Goal: Task Accomplishment & Management: Manage account settings

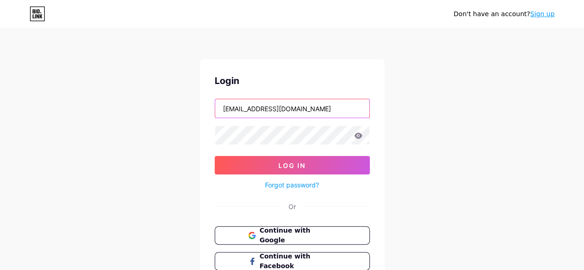
click at [306, 104] on input "pr1994363@gmail.com" at bounding box center [292, 108] width 154 height 18
type input "p"
type input "pr670.shop"
click at [360, 137] on icon at bounding box center [358, 136] width 8 height 6
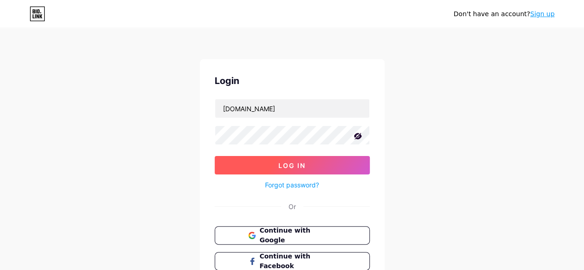
click at [238, 159] on button "Log In" at bounding box center [292, 165] width 155 height 18
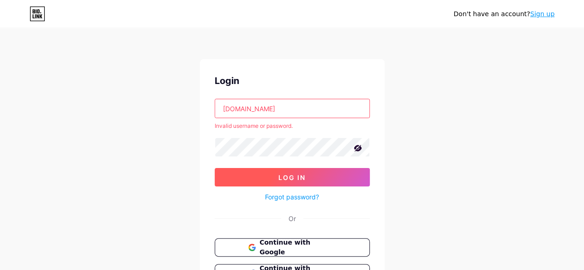
click at [248, 174] on button "Log In" at bounding box center [292, 177] width 155 height 18
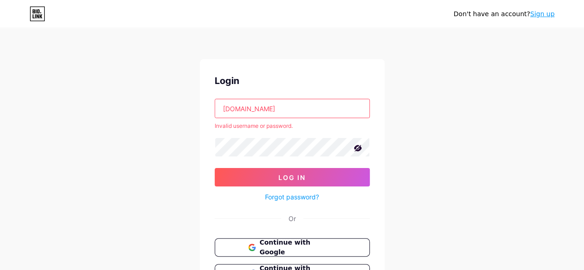
click at [262, 110] on input "pr670.shop" at bounding box center [292, 108] width 154 height 18
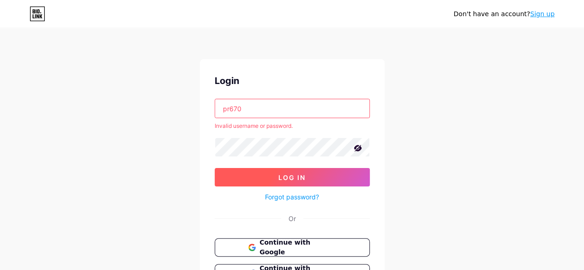
type input "pr670"
click at [262, 176] on button "Log In" at bounding box center [292, 177] width 155 height 18
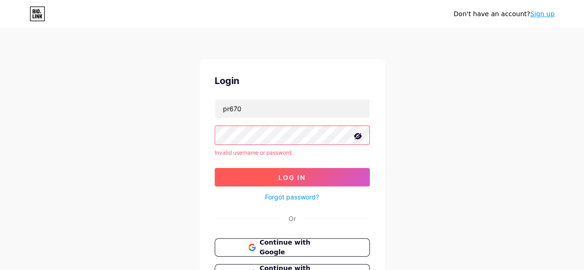
click at [262, 176] on button "Log In" at bounding box center [292, 177] width 155 height 18
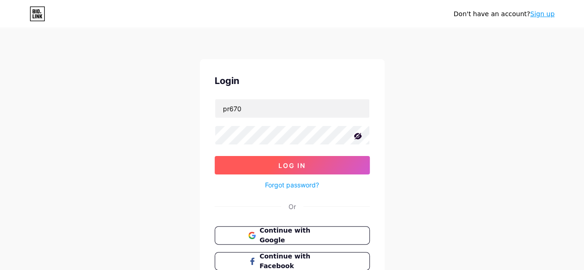
click at [245, 163] on button "Log In" at bounding box center [292, 165] width 155 height 18
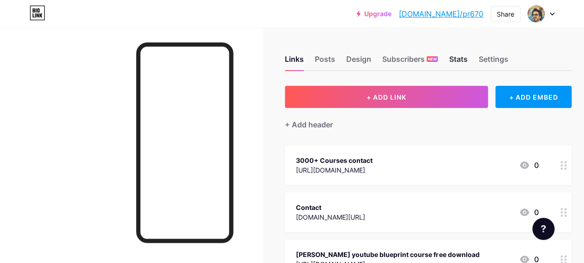
click at [457, 54] on div "Stats" at bounding box center [458, 62] width 18 height 17
click at [328, 58] on div "Posts" at bounding box center [325, 62] width 20 height 17
click at [354, 58] on div "Design" at bounding box center [358, 62] width 25 height 17
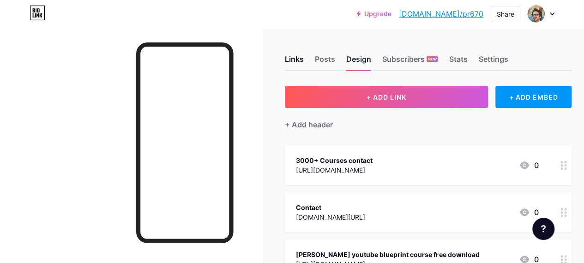
click at [354, 58] on div "Design" at bounding box center [358, 62] width 25 height 17
click at [361, 67] on div "Design" at bounding box center [358, 62] width 25 height 17
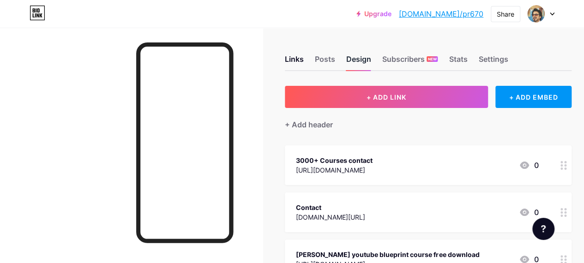
click at [361, 67] on div "Design" at bounding box center [358, 62] width 25 height 17
click at [549, 11] on div at bounding box center [541, 14] width 27 height 17
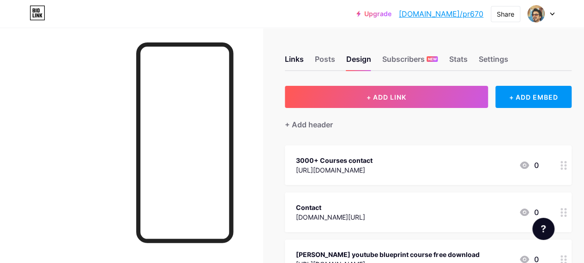
click at [475, 59] on div "Links Posts Design Subscribers NEW Stats Settings" at bounding box center [428, 55] width 287 height 32
click at [487, 58] on div "Settings" at bounding box center [494, 62] width 30 height 17
click at [36, 14] on icon at bounding box center [38, 13] width 16 height 15
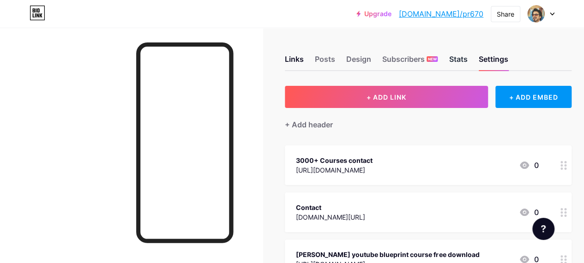
click at [467, 59] on div "Stats" at bounding box center [458, 62] width 18 height 17
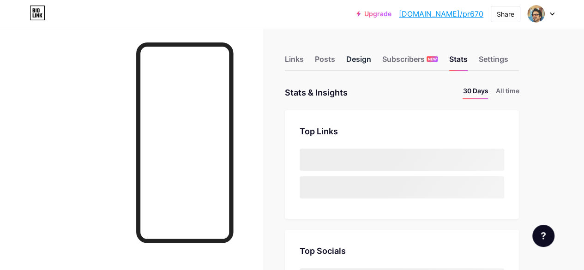
click at [368, 63] on div "Design" at bounding box center [358, 62] width 25 height 17
click at [358, 58] on div "Design" at bounding box center [358, 62] width 25 height 17
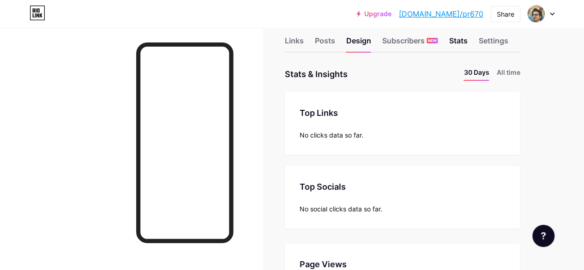
scroll to position [0, 0]
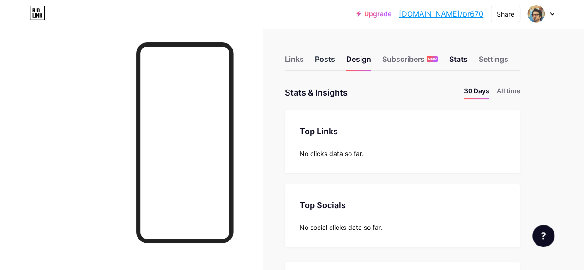
click at [331, 61] on div "Posts" at bounding box center [325, 62] width 20 height 17
click at [506, 93] on li "All time" at bounding box center [509, 92] width 24 height 13
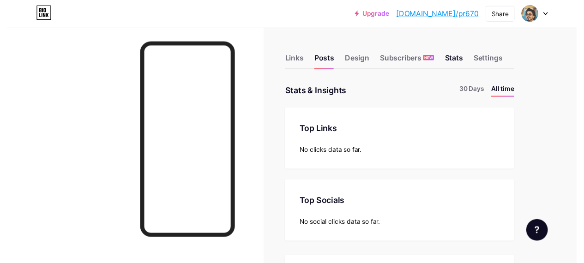
scroll to position [270, 584]
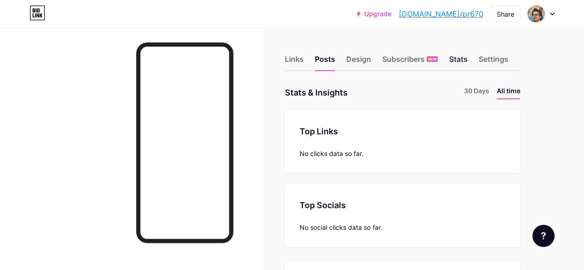
click at [454, 58] on div "Stats" at bounding box center [458, 62] width 18 height 17
click at [333, 59] on div "Posts" at bounding box center [325, 62] width 20 height 17
click at [366, 58] on div "Design" at bounding box center [358, 62] width 25 height 17
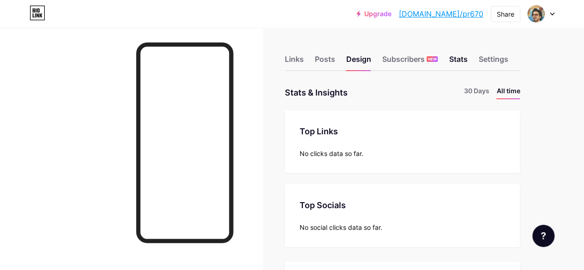
click at [554, 6] on div at bounding box center [541, 14] width 27 height 17
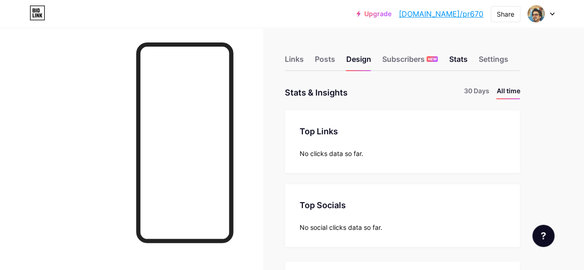
click at [544, 233] on icon at bounding box center [543, 235] width 5 height 7
drag, startPoint x: 549, startPoint y: 1, endPoint x: 285, endPoint y: 27, distance: 265.1
click at [285, 27] on div "Upgrade bio.link/pr670 bio.link/pr670 Share Switch accounts Pr670.Shop bio.link…" at bounding box center [292, 14] width 584 height 28
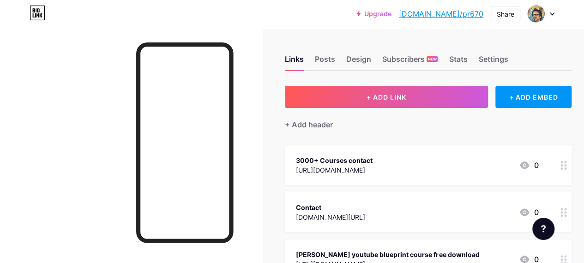
click at [439, 12] on link "[DOMAIN_NAME]/pr670" at bounding box center [441, 13] width 85 height 11
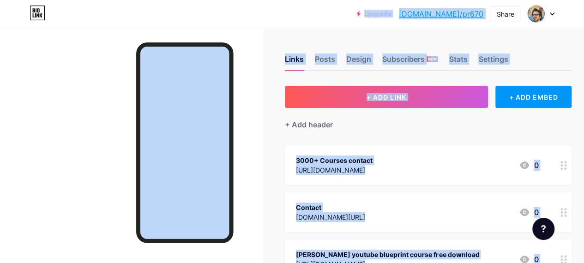
click at [538, 44] on div "Links Posts Design Subscribers NEW Stats Settings" at bounding box center [428, 55] width 287 height 32
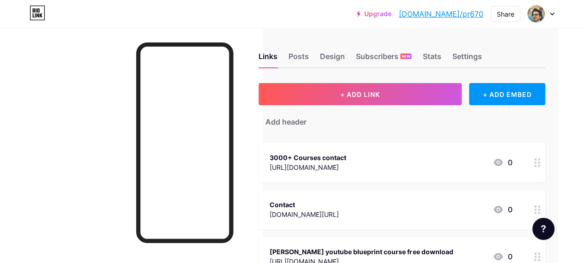
scroll to position [3, 29]
click at [392, 13] on link "Upgrade" at bounding box center [374, 13] width 35 height 7
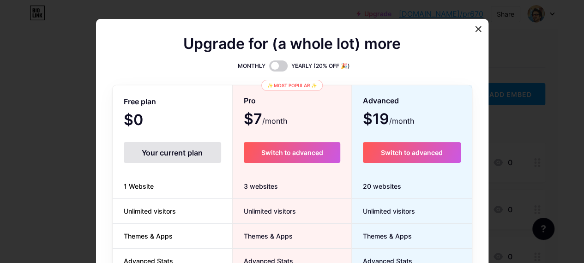
scroll to position [3, 23]
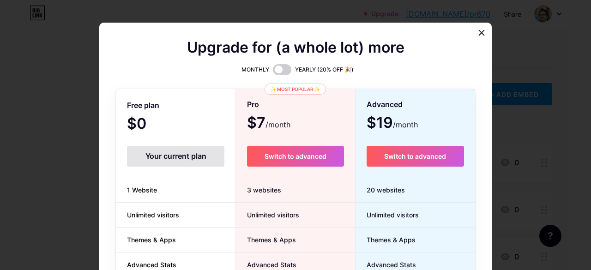
click at [413, 13] on div at bounding box center [295, 135] width 591 height 270
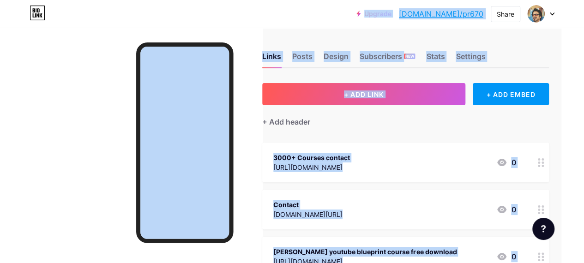
copy div "Upgrade bio.link/pr670 bio.link/pr670 Share Switch accounts Pr670.Shop bio.link…"
